Goal: Task Accomplishment & Management: Manage account settings

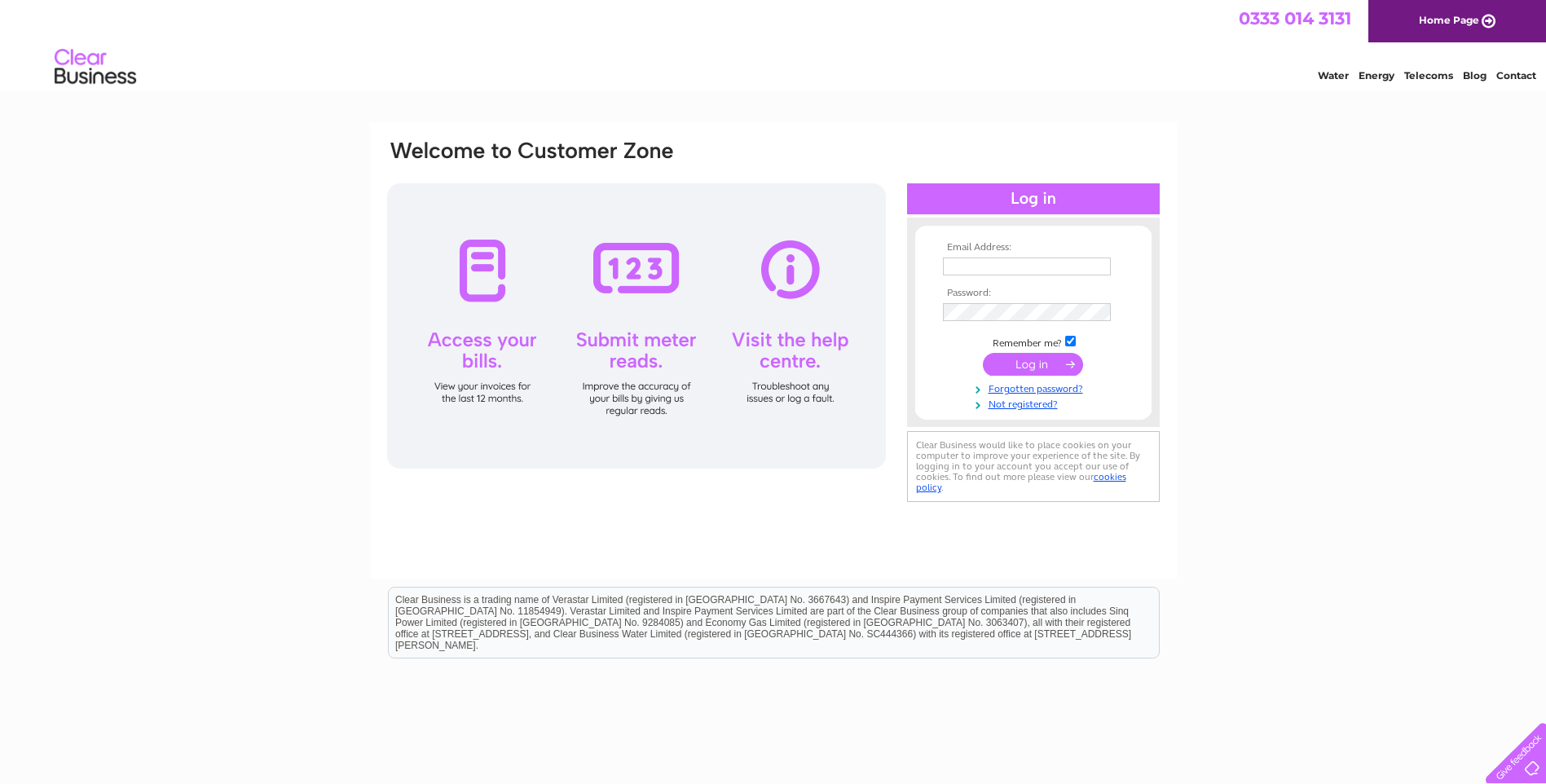
type input "[EMAIL_ADDRESS][DOMAIN_NAME]"
click at [1048, 363] on input "submit" at bounding box center [1033, 364] width 100 height 23
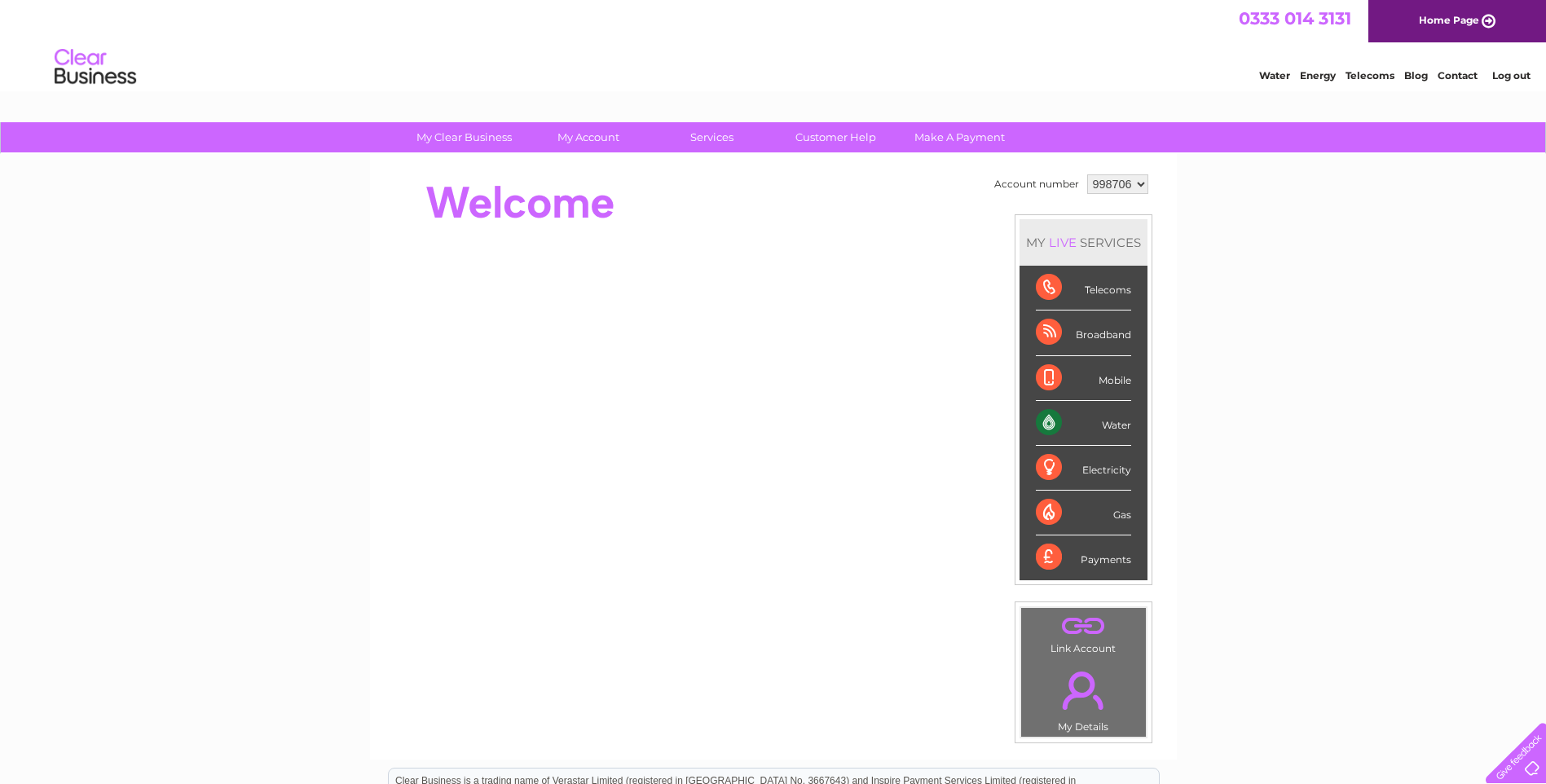
click at [1106, 424] on div "Water" at bounding box center [1083, 423] width 95 height 45
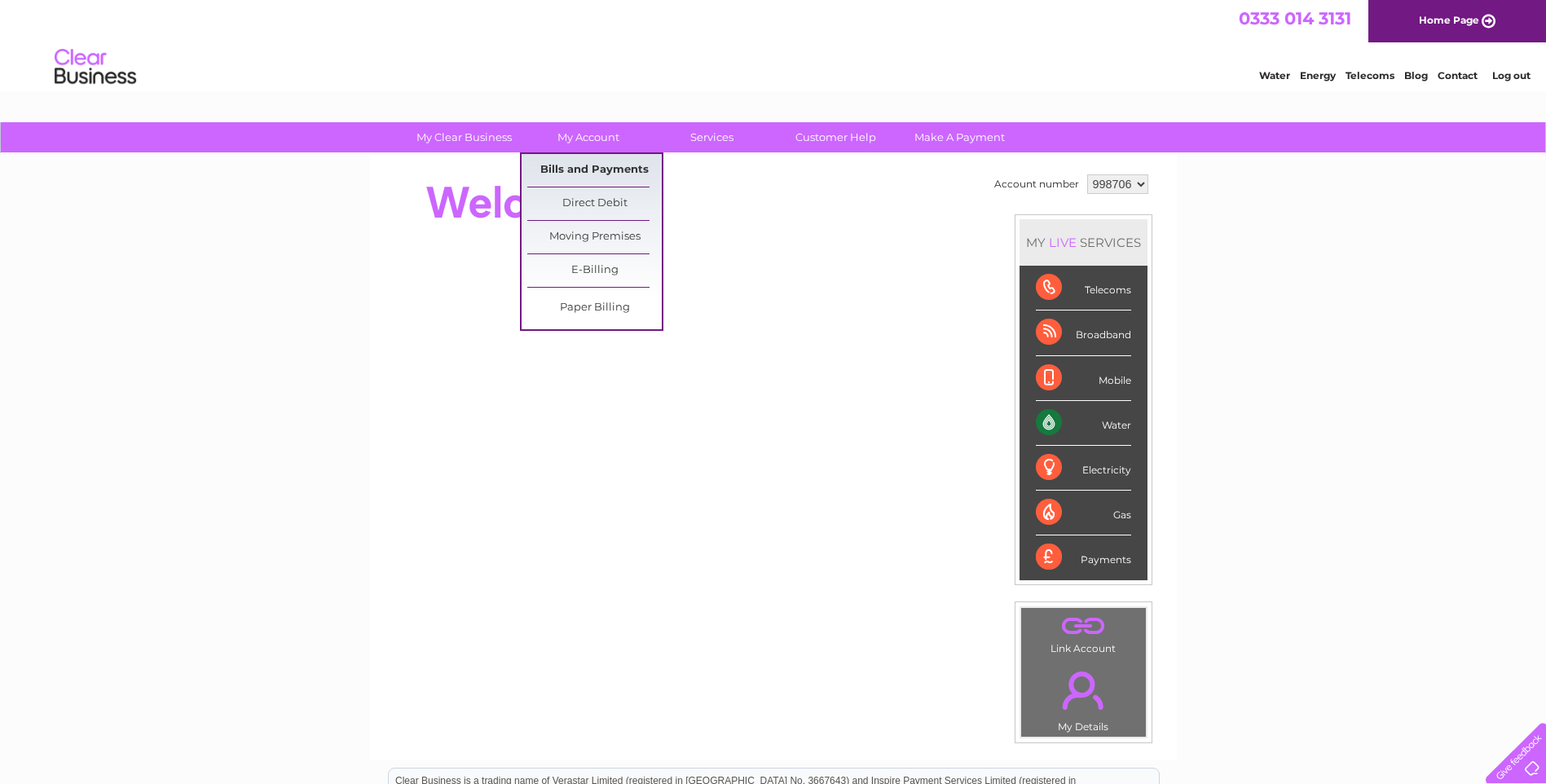
click at [593, 176] on link "Bills and Payments" at bounding box center [594, 170] width 135 height 33
click at [611, 170] on link "Bills and Payments" at bounding box center [594, 170] width 135 height 33
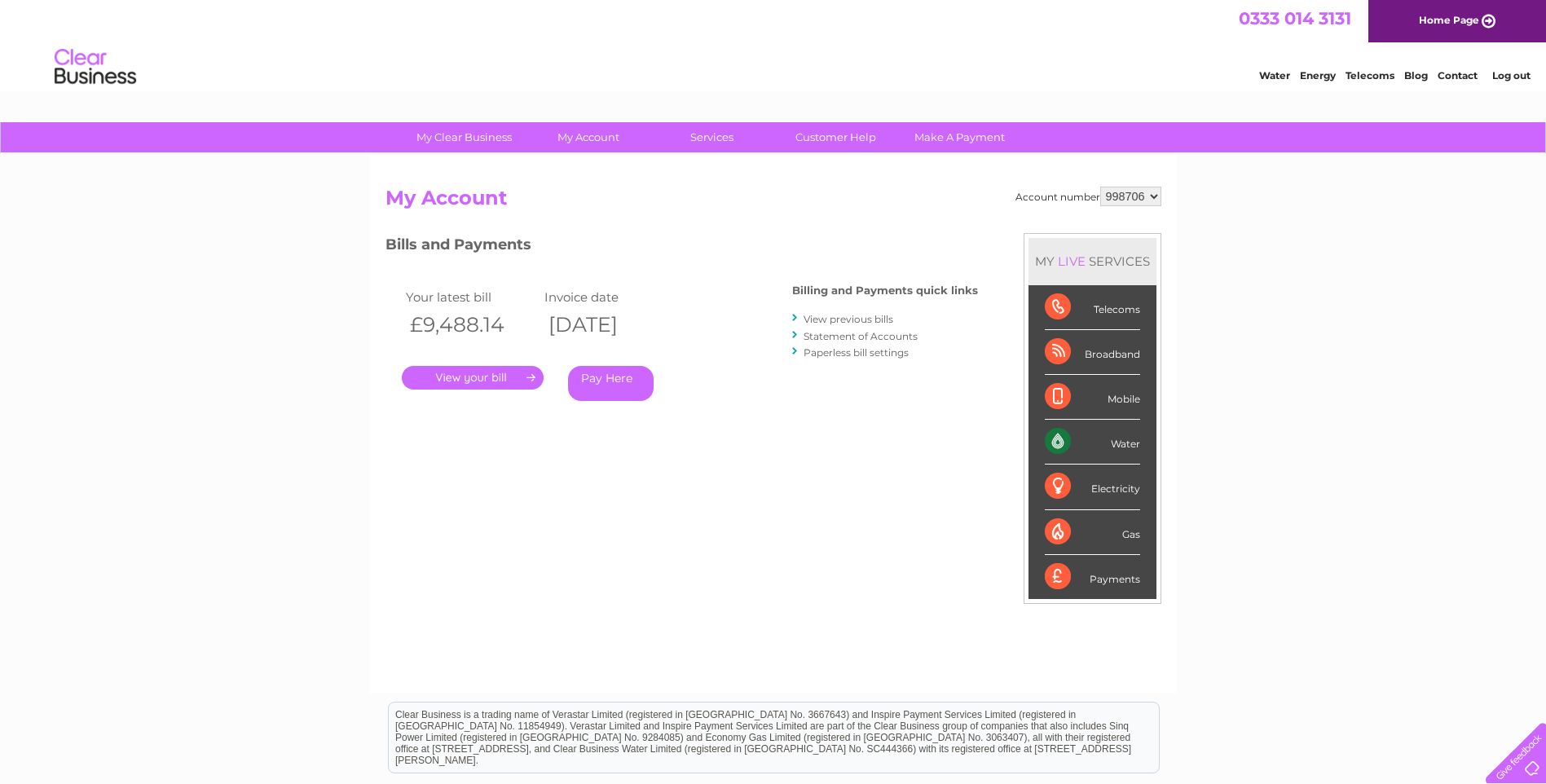
click at [488, 378] on link "." at bounding box center [473, 378] width 142 height 24
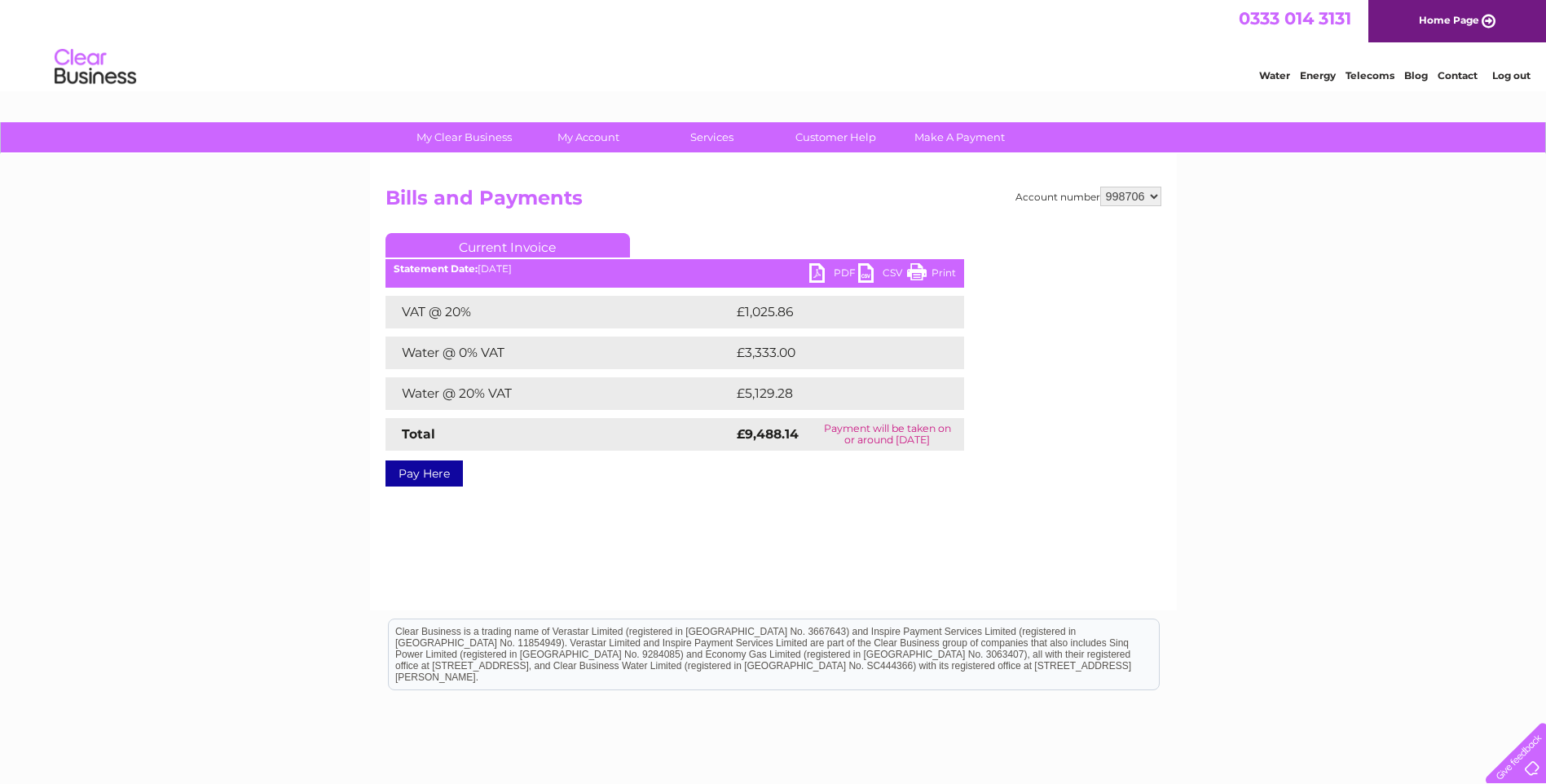
click at [839, 270] on link "PDF" at bounding box center [833, 275] width 49 height 24
